Goal: Check status: Check status

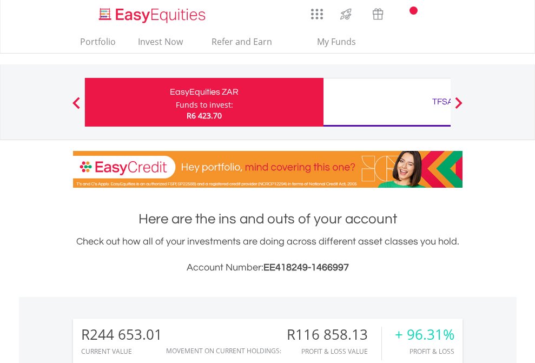
scroll to position [104, 170]
click at [176, 102] on div "Funds to invest:" at bounding box center [204, 105] width 57 height 11
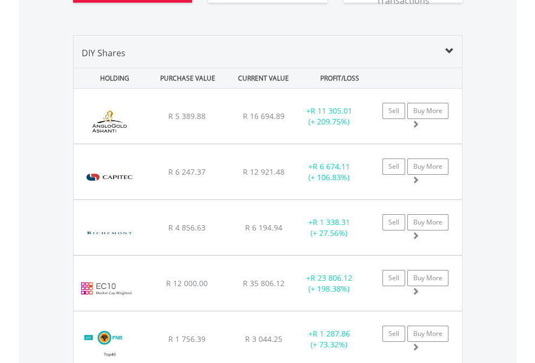
scroll to position [1291, 0]
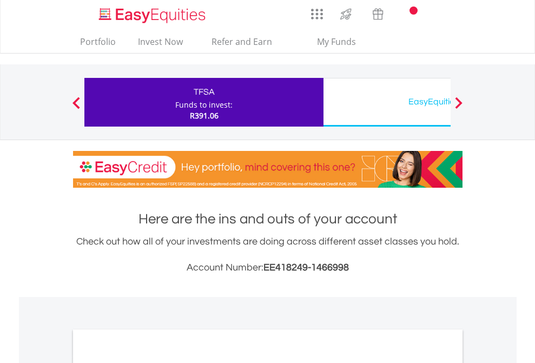
scroll to position [651, 0]
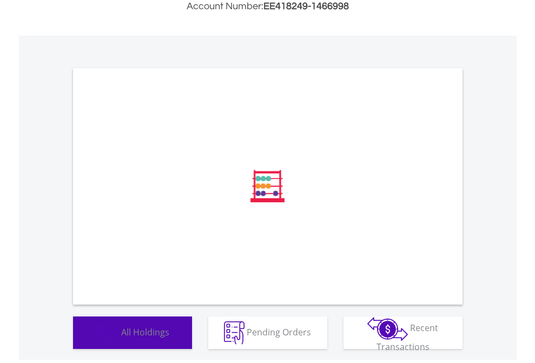
click at [121, 338] on span "All Holdings" at bounding box center [145, 332] width 48 height 12
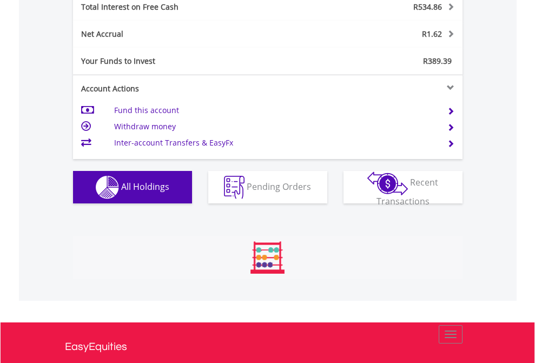
scroll to position [104, 170]
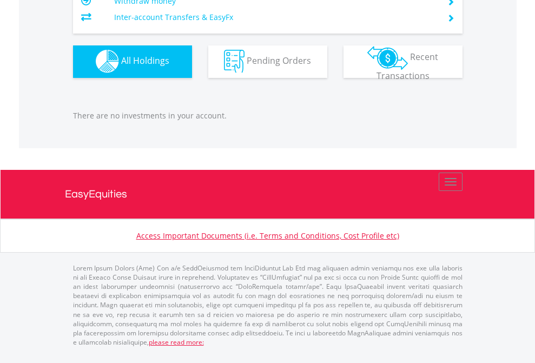
scroll to position [104, 170]
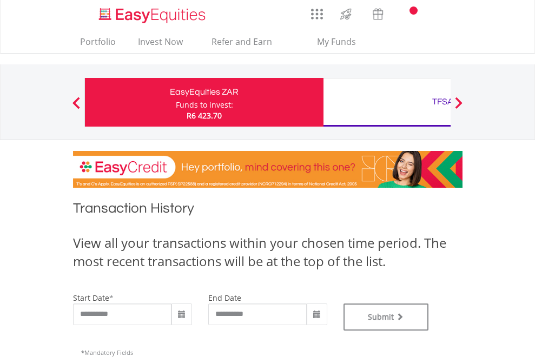
type input "**********"
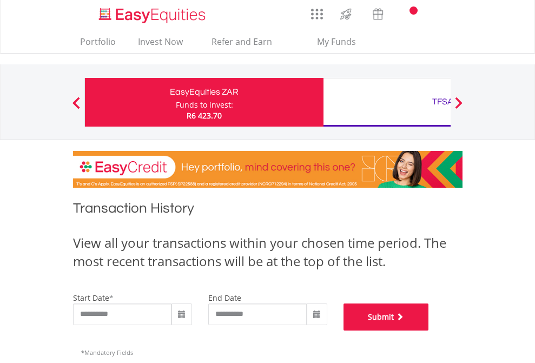
click at [429, 331] on button "Submit" at bounding box center [387, 317] width 86 height 27
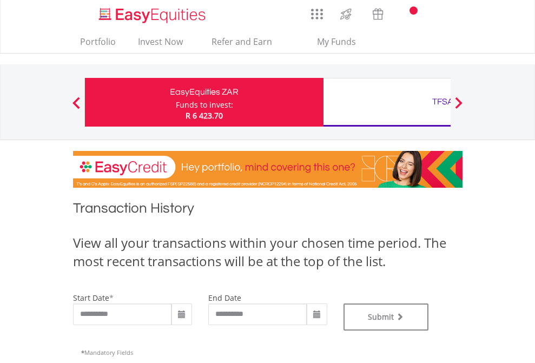
click at [387, 102] on div "TFSA" at bounding box center [443, 101] width 226 height 15
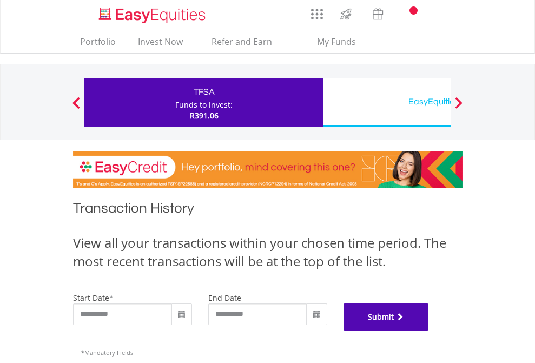
click at [429, 331] on button "Submit" at bounding box center [387, 317] width 86 height 27
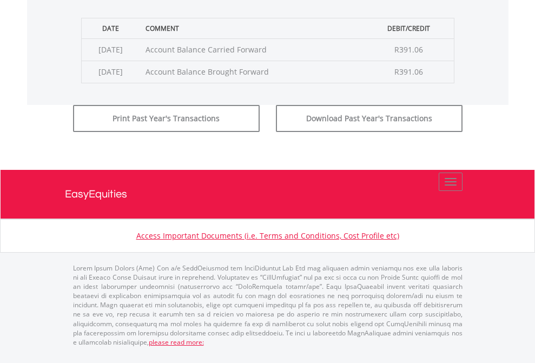
scroll to position [439, 0]
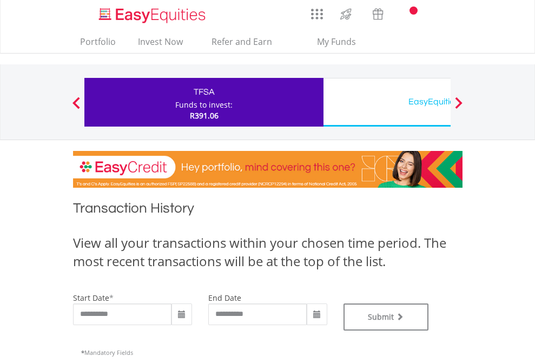
click at [387, 102] on div "EasyEquities USD" at bounding box center [443, 101] width 226 height 15
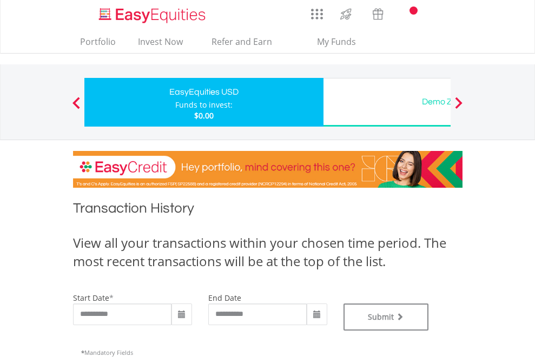
type input "**********"
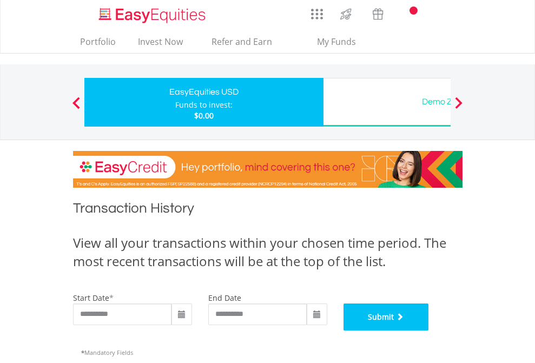
click at [429, 331] on button "Submit" at bounding box center [387, 317] width 86 height 27
